Goal: Complete application form

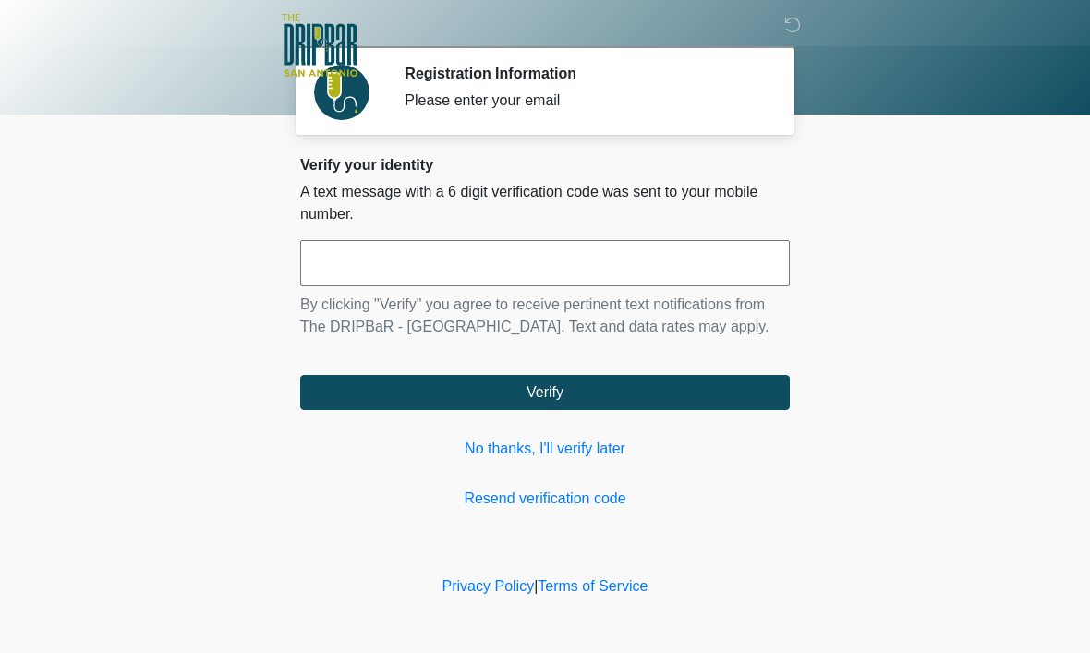
scroll to position [1, 0]
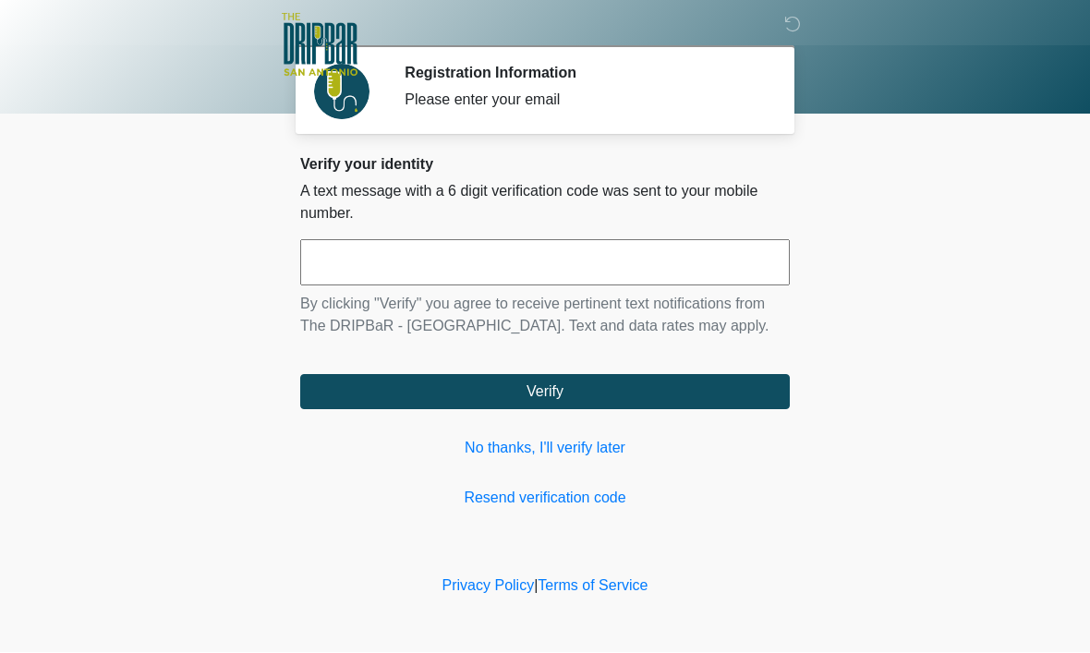
click at [658, 279] on input "text" at bounding box center [544, 263] width 489 height 46
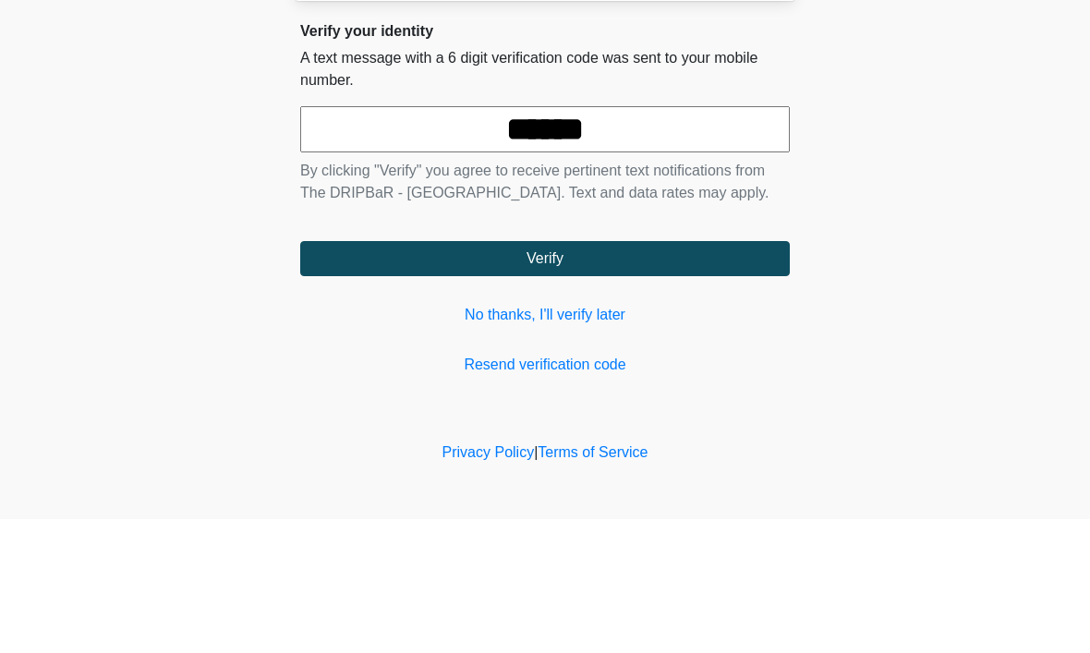
type input "******"
click at [545, 375] on button "Verify" at bounding box center [544, 392] width 489 height 35
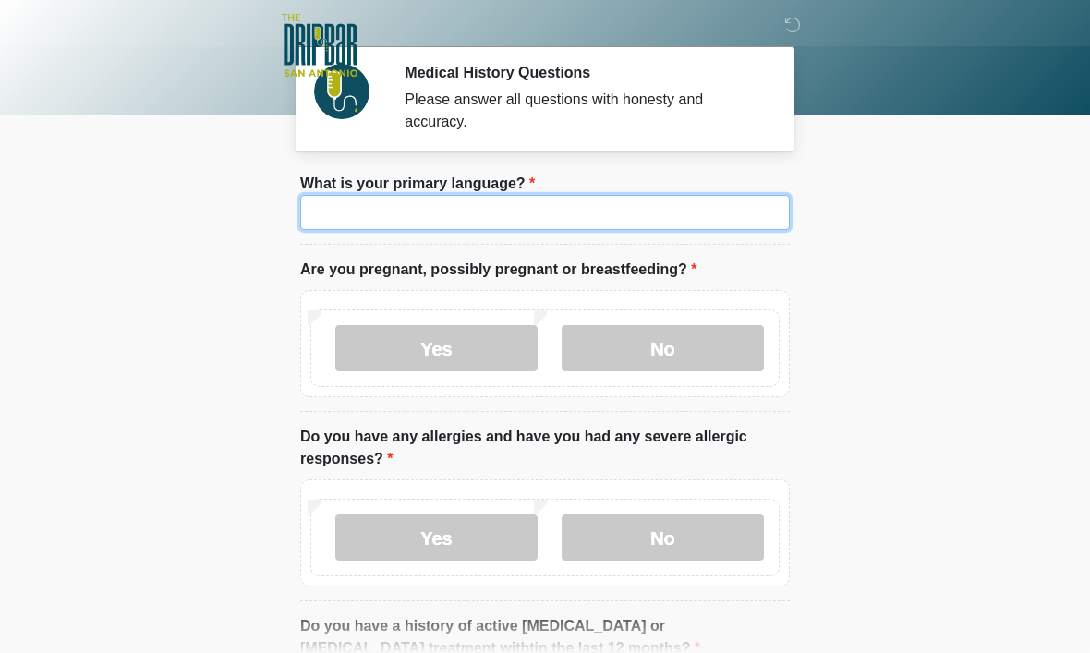
click at [608, 230] on input "What is your primary language?" at bounding box center [544, 212] width 489 height 35
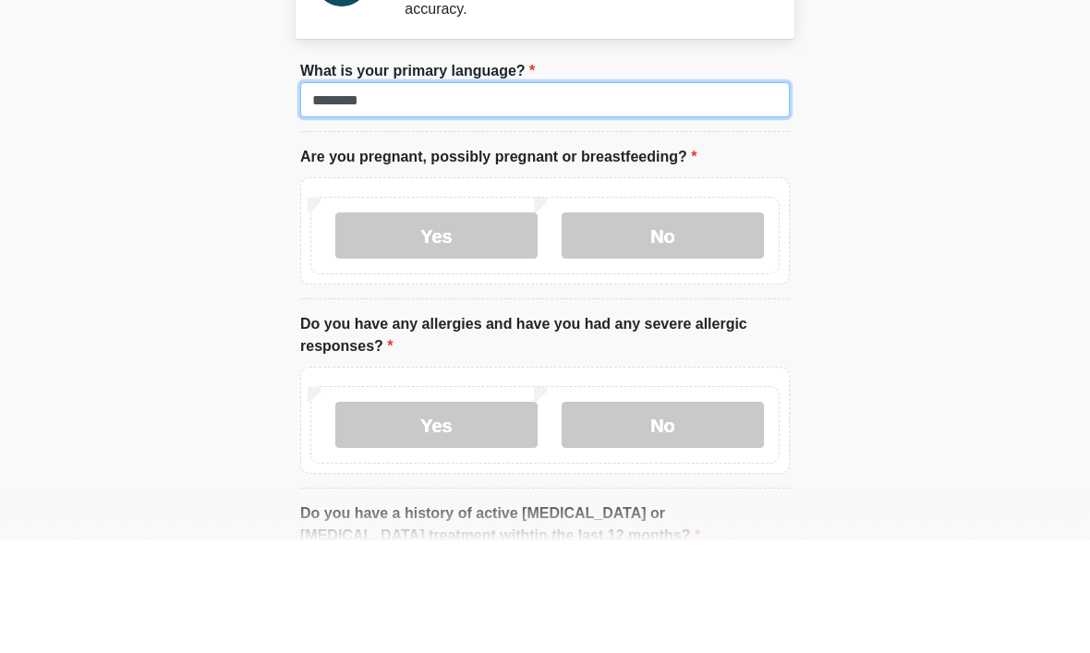
type input "*******"
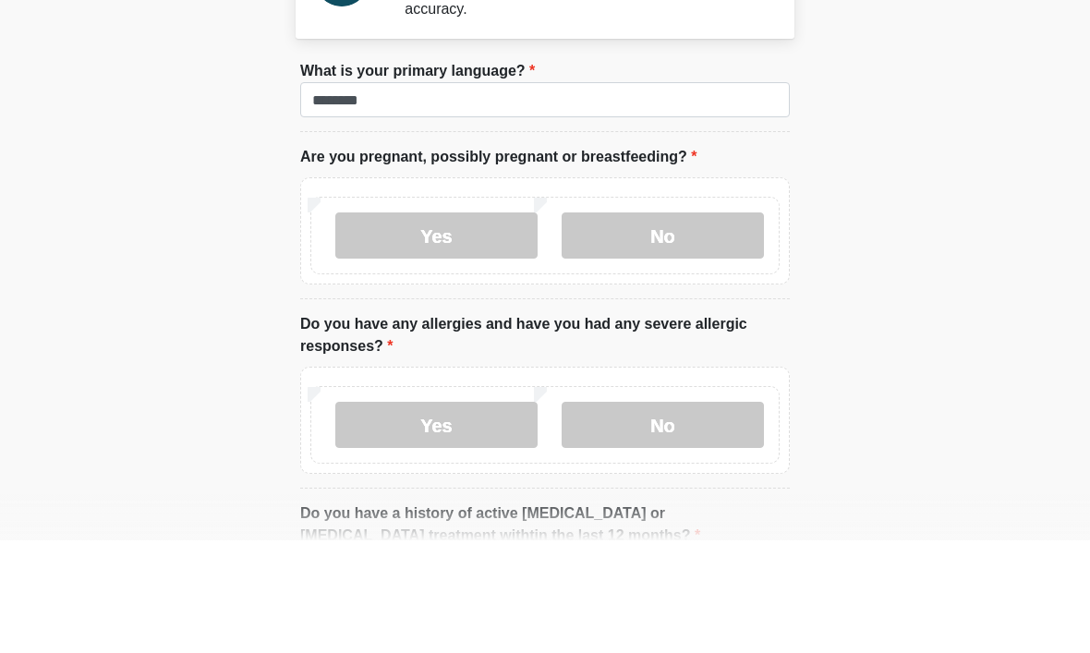
click at [675, 325] on label "No" at bounding box center [662, 348] width 202 height 46
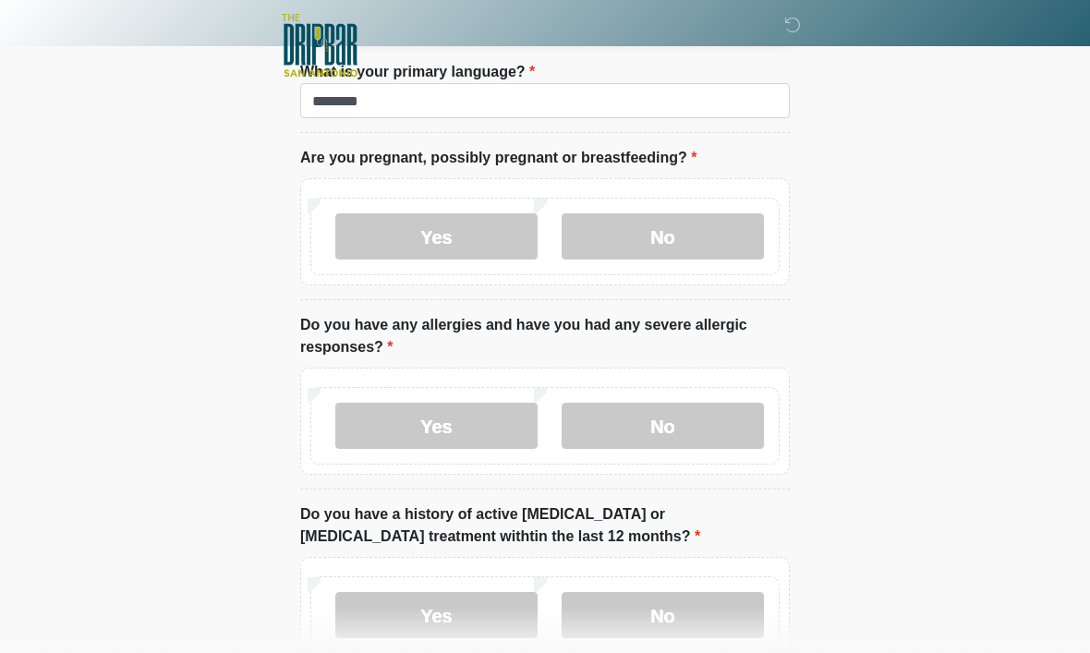
click at [689, 440] on label "No" at bounding box center [662, 426] width 202 height 46
click at [695, 622] on label "No" at bounding box center [662, 615] width 202 height 46
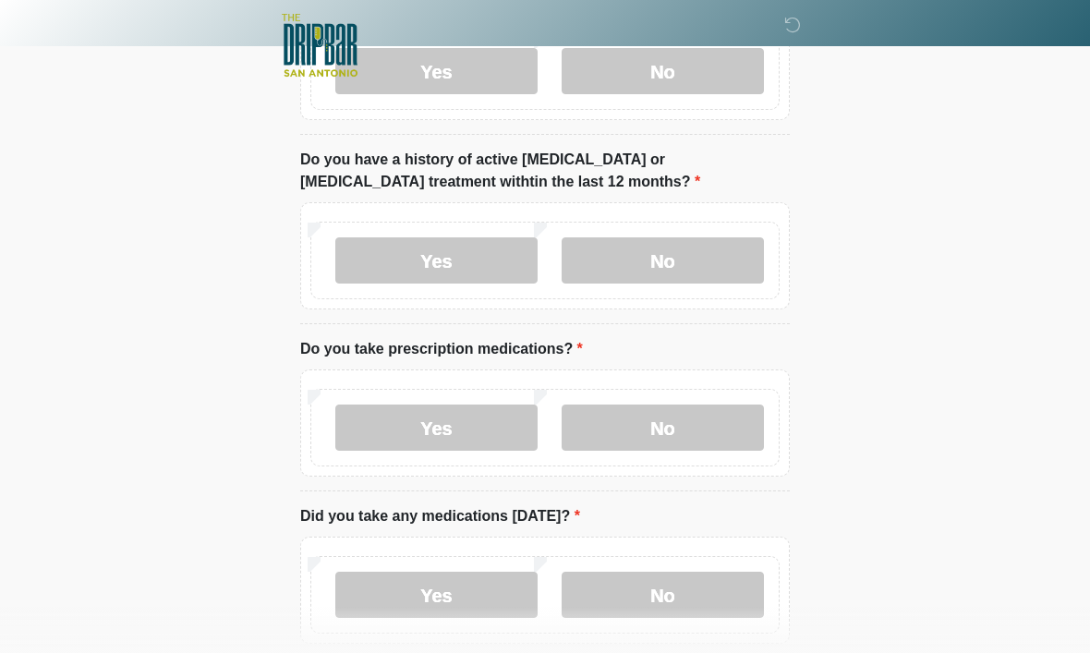
scroll to position [470, 0]
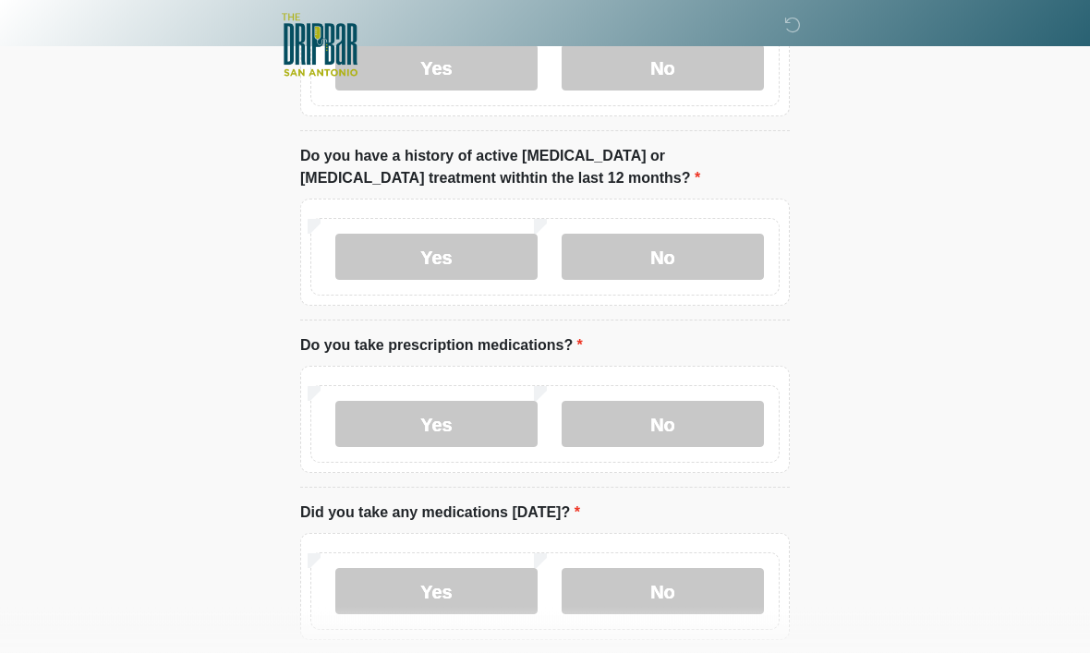
click at [459, 433] on label "Yes" at bounding box center [436, 425] width 202 height 46
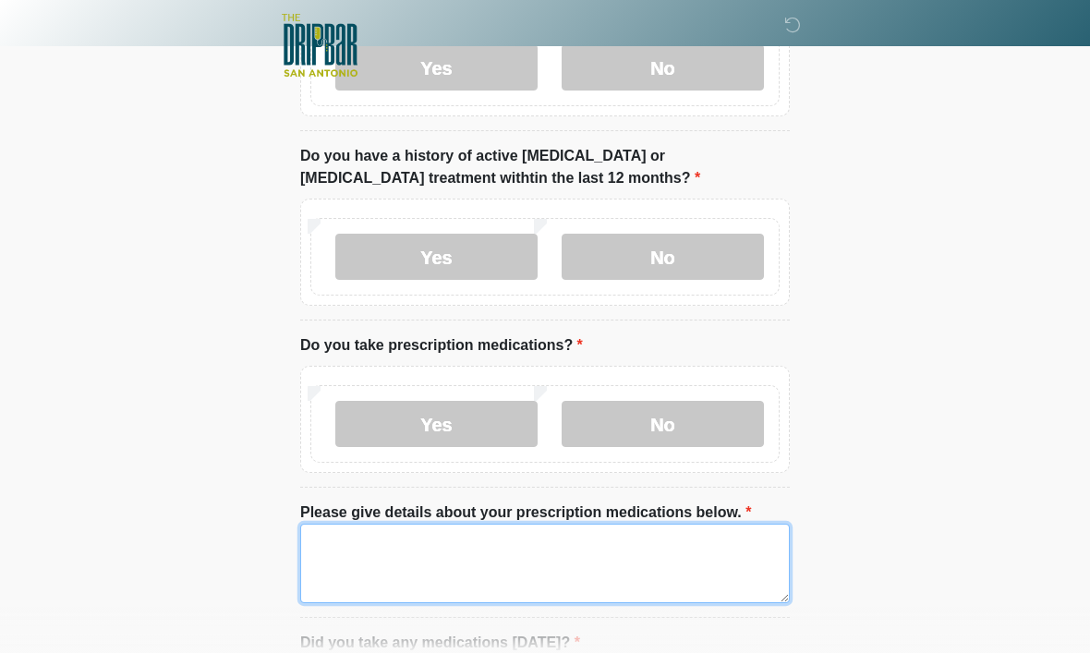
click at [581, 580] on textarea "Please give details about your prescription medications below." at bounding box center [544, 563] width 489 height 79
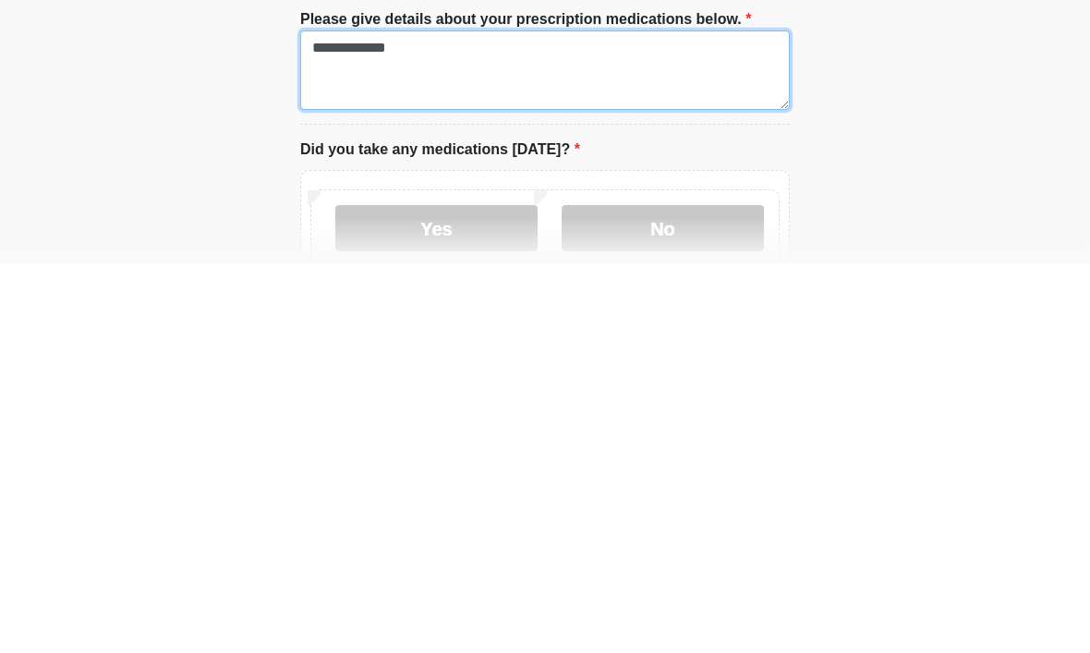
scroll to position [574, 0]
type textarea "**********"
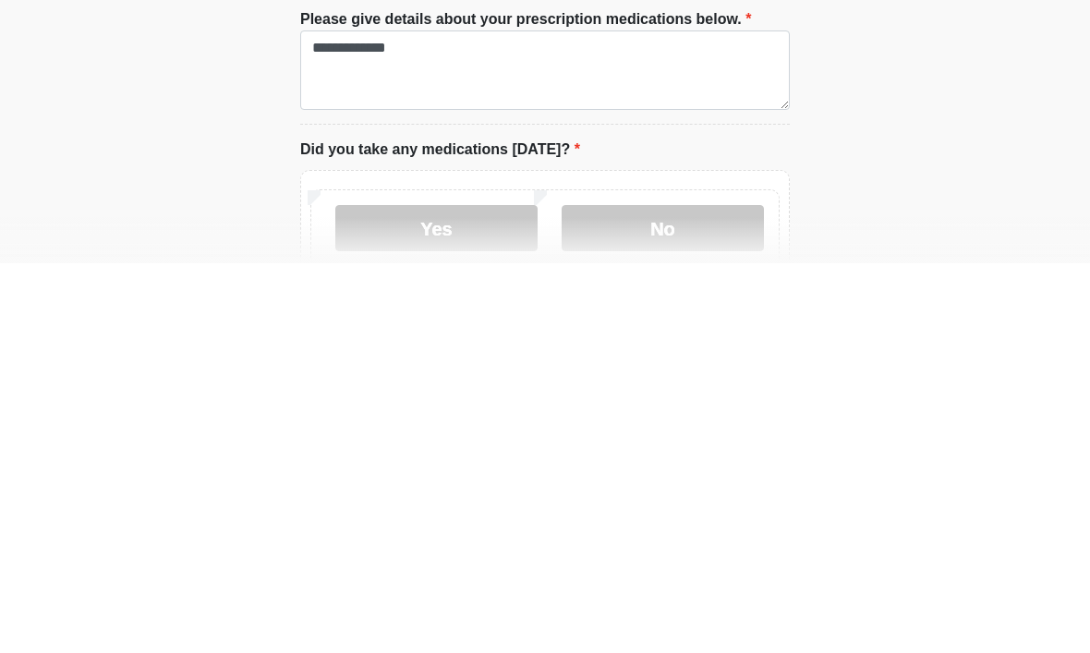
click at [715, 595] on label "No" at bounding box center [662, 618] width 202 height 46
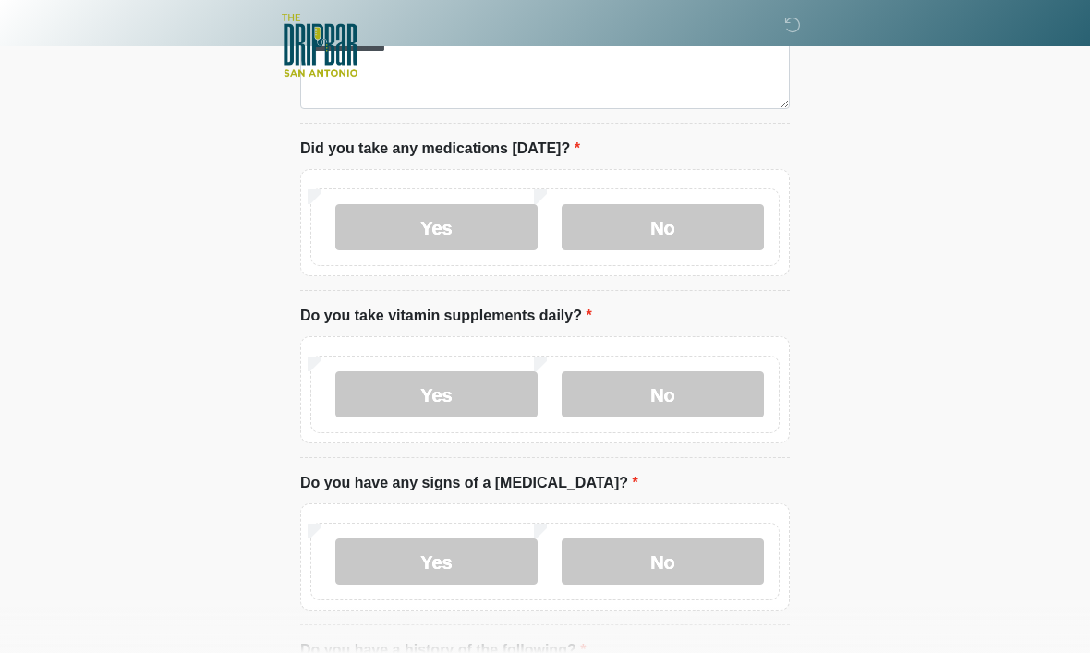
click at [498, 393] on label "Yes" at bounding box center [436, 394] width 202 height 46
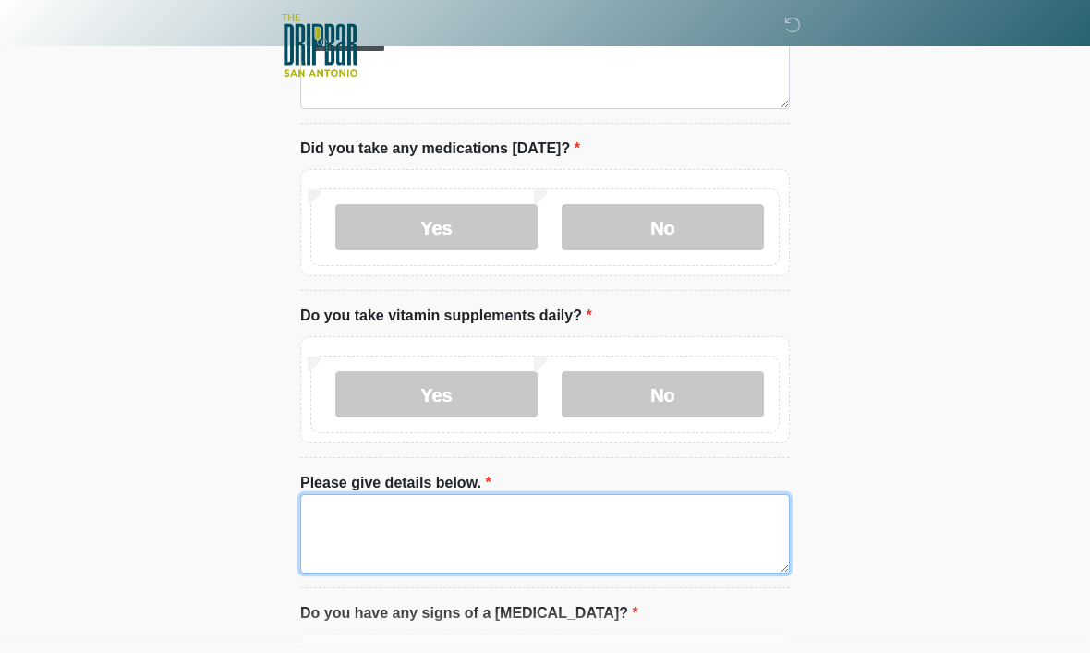
click at [597, 544] on textarea "Please give details below." at bounding box center [544, 533] width 489 height 79
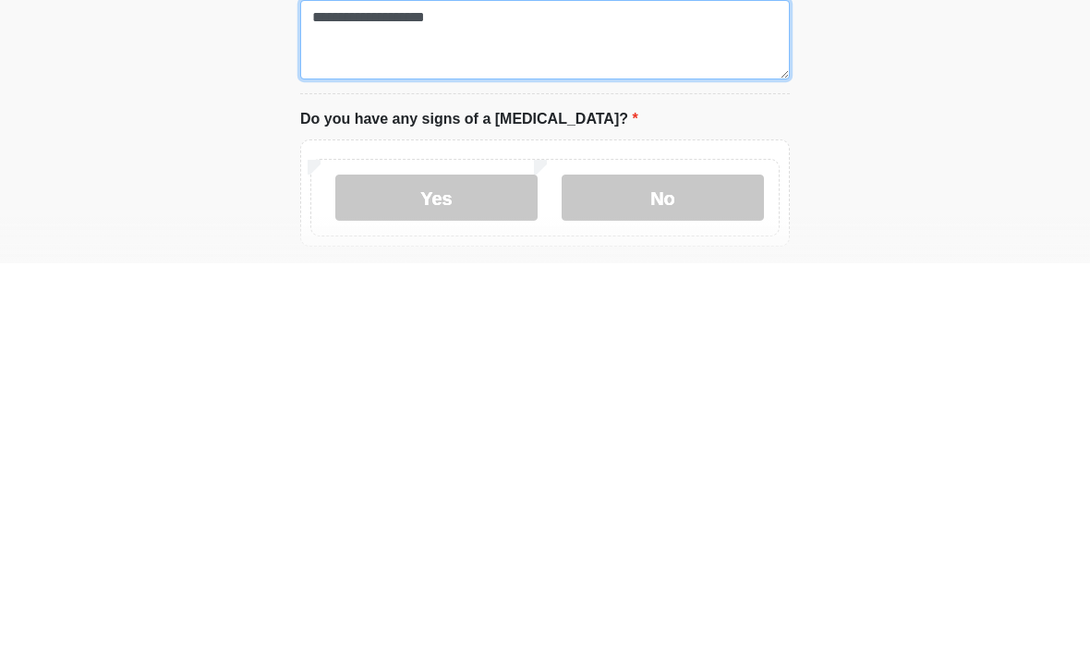
scroll to position [1076, 0]
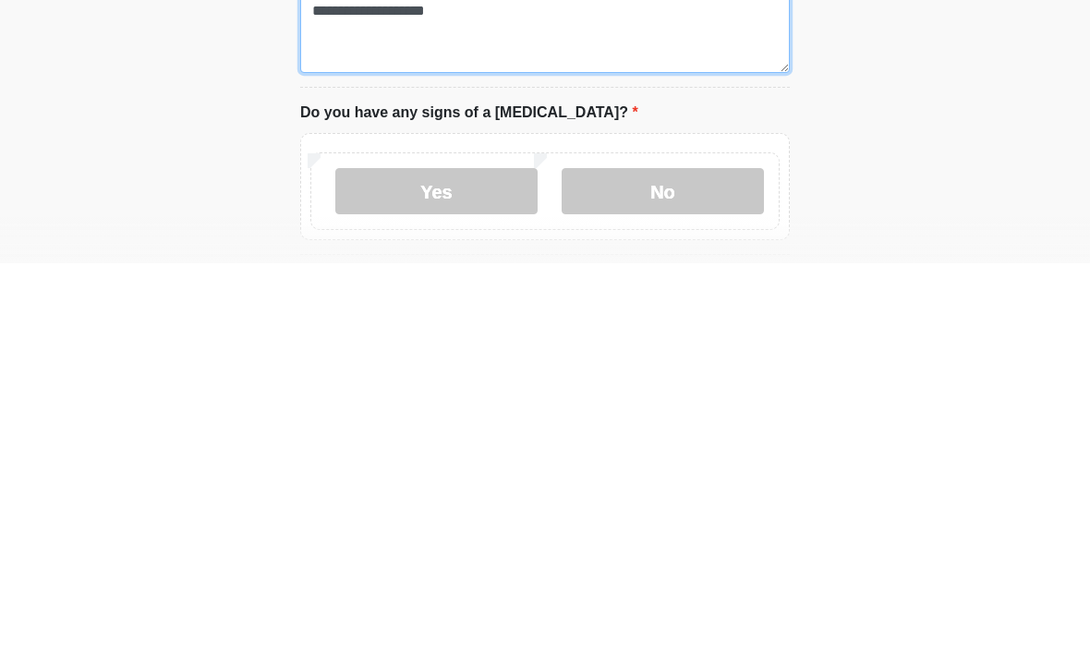
type textarea "**********"
click at [674, 558] on label "No" at bounding box center [662, 581] width 202 height 46
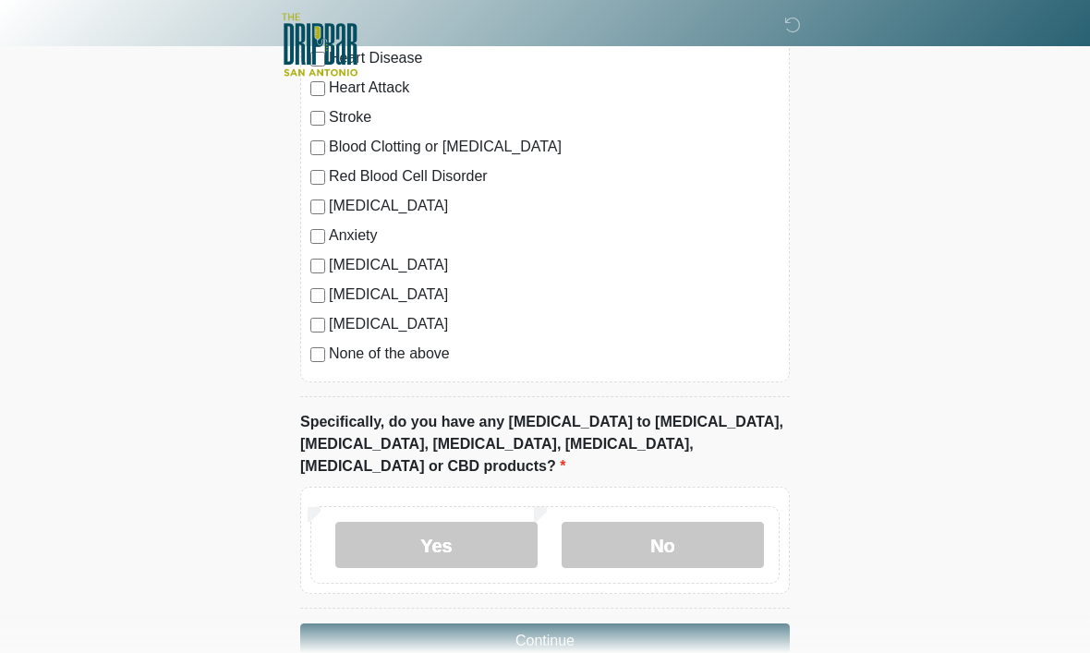
scroll to position [1796, 0]
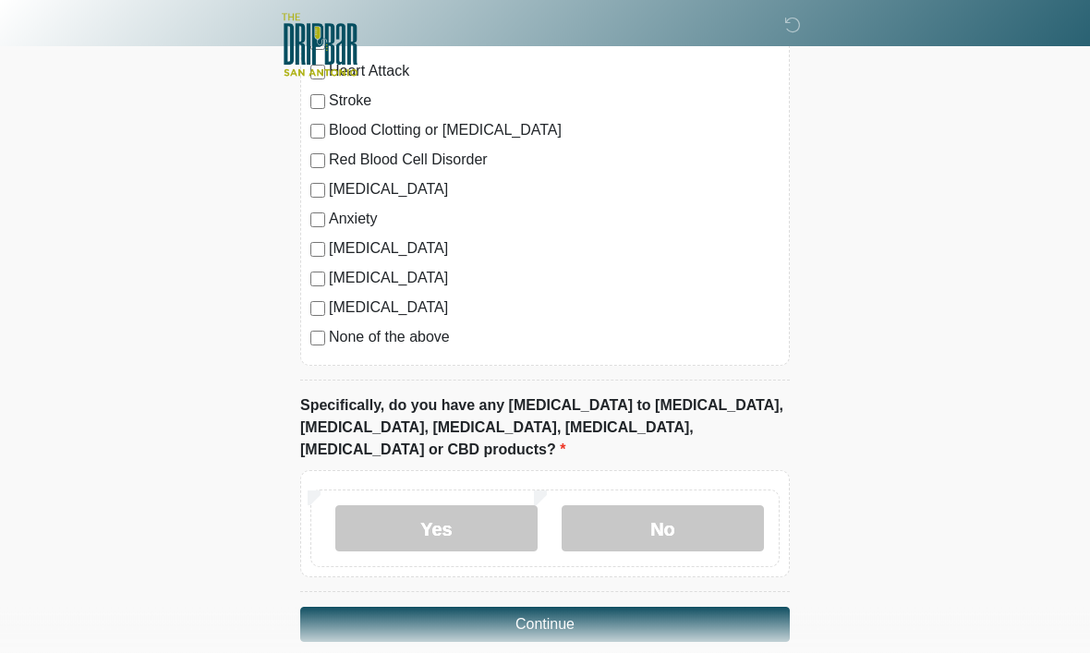
click at [710, 508] on label "No" at bounding box center [662, 529] width 202 height 46
click at [640, 608] on button "Continue" at bounding box center [544, 625] width 489 height 35
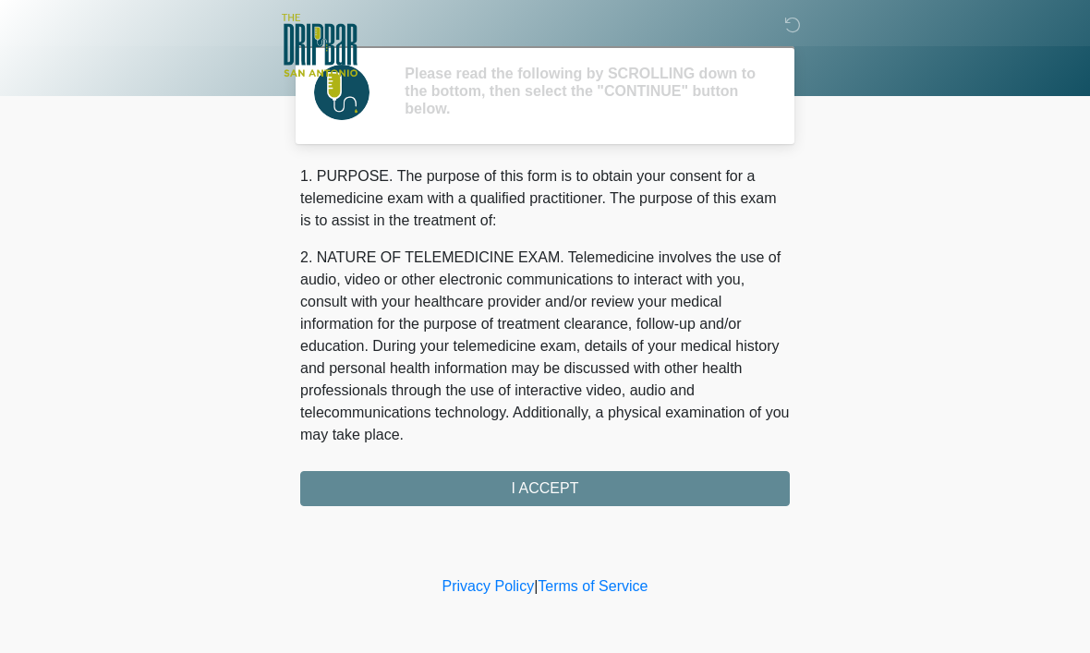
scroll to position [0, 0]
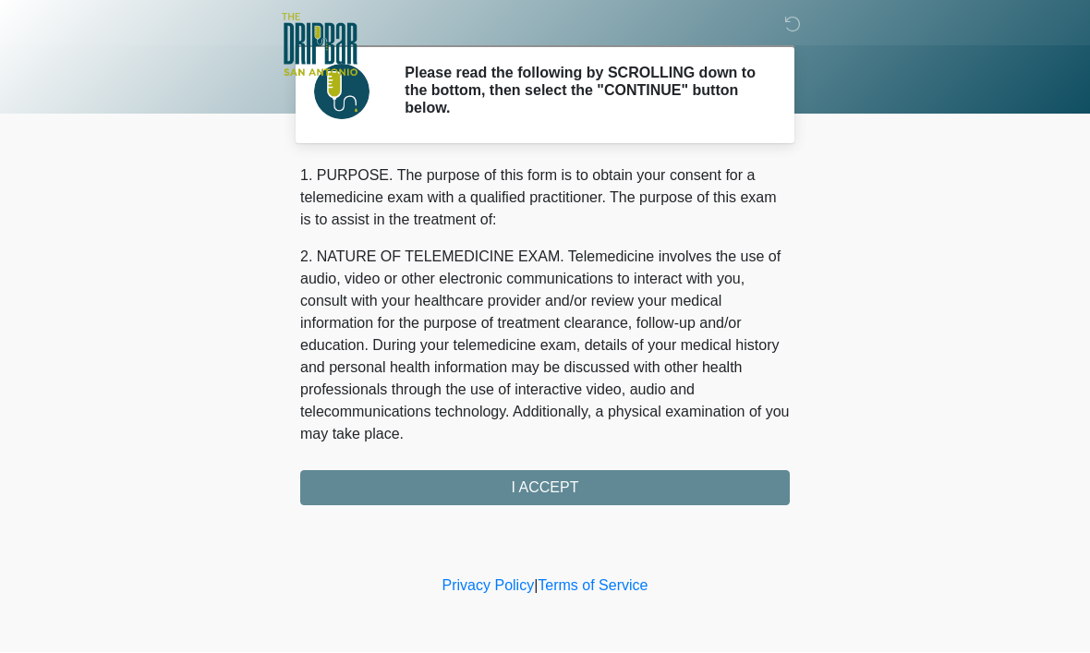
click at [630, 488] on div "1. PURPOSE. The purpose of this form is to obtain your consent for a telemedici…" at bounding box center [544, 335] width 489 height 341
click at [556, 486] on div "1. PURPOSE. The purpose of this form is to obtain your consent for a telemedici…" at bounding box center [544, 335] width 489 height 341
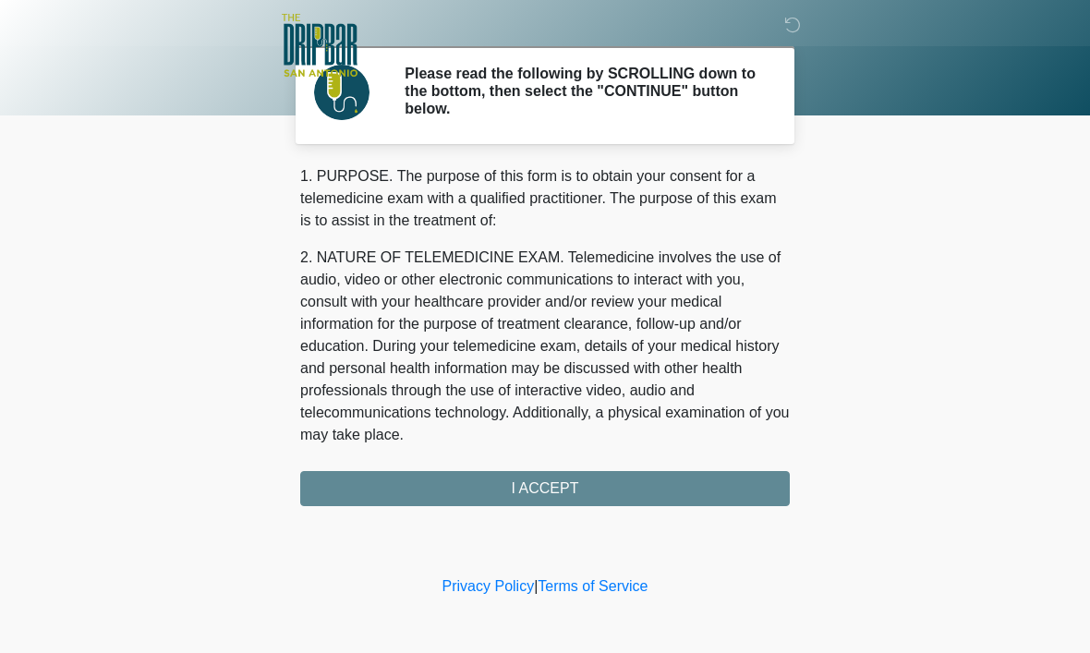
click at [510, 500] on div "1. PURPOSE. The purpose of this form is to obtain your consent for a telemedici…" at bounding box center [544, 335] width 489 height 341
click at [543, 489] on div "1. PURPOSE. The purpose of this form is to obtain your consent for a telemedici…" at bounding box center [544, 335] width 489 height 341
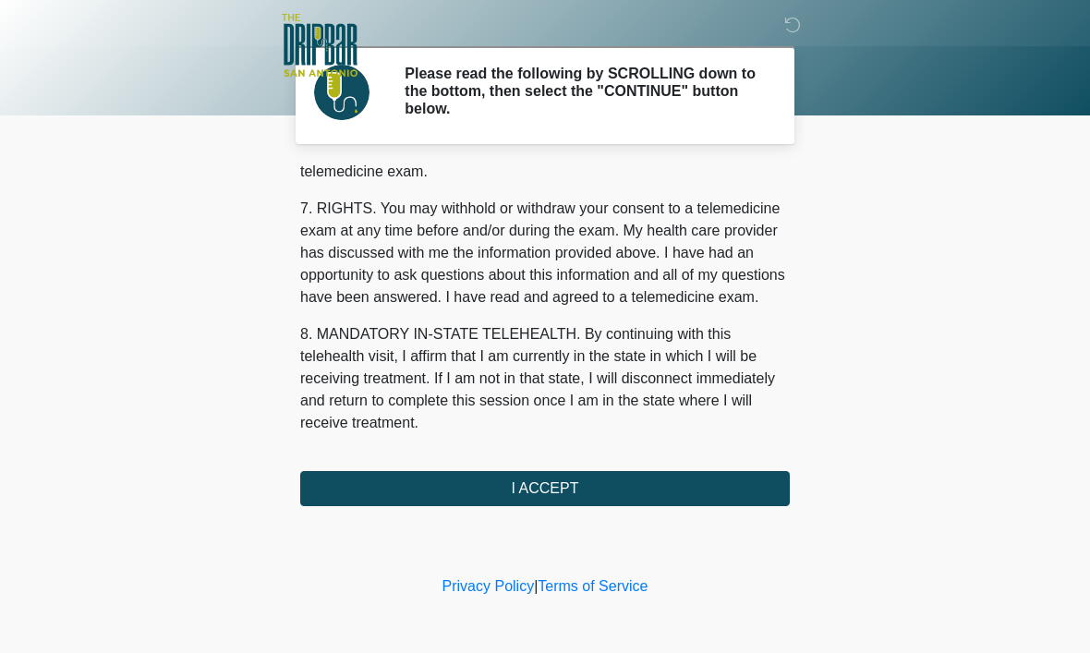
scroll to position [832, 0]
click at [553, 489] on button "I ACCEPT" at bounding box center [544, 488] width 489 height 35
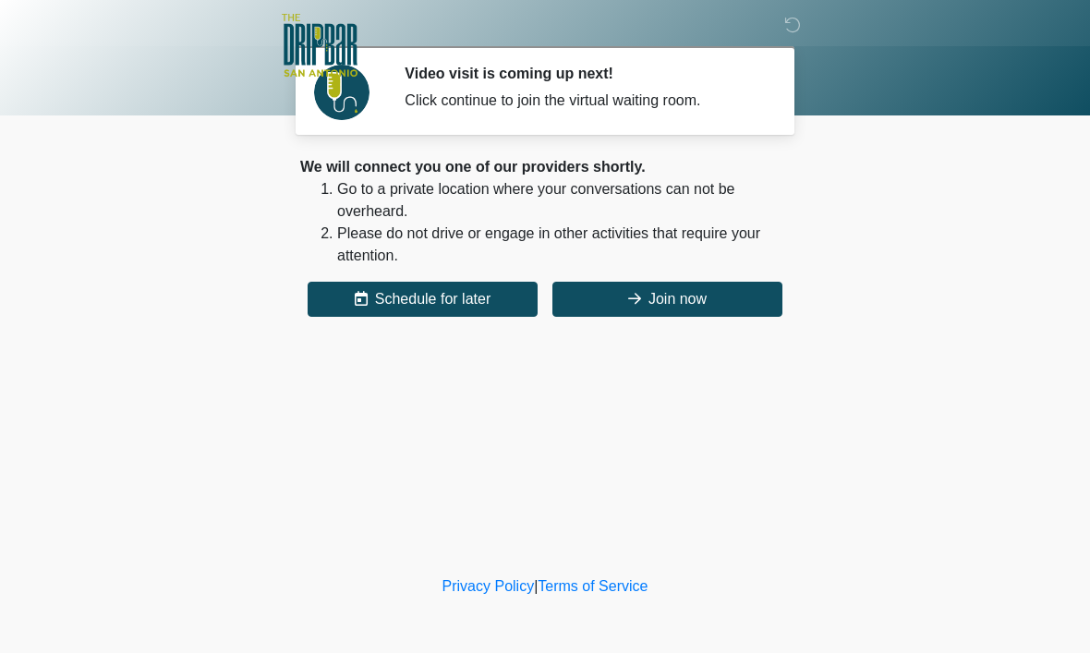
click at [682, 303] on button "Join now" at bounding box center [667, 299] width 230 height 35
